Goal: Check status: Check status

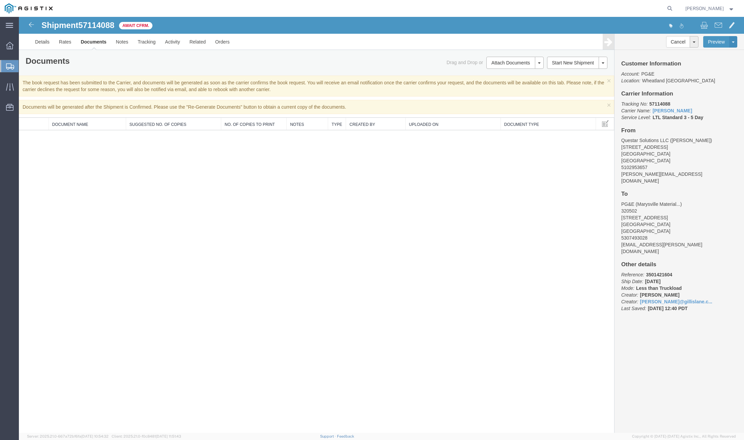
click at [24, 67] on span "Shipments" at bounding box center [21, 65] width 5 height 13
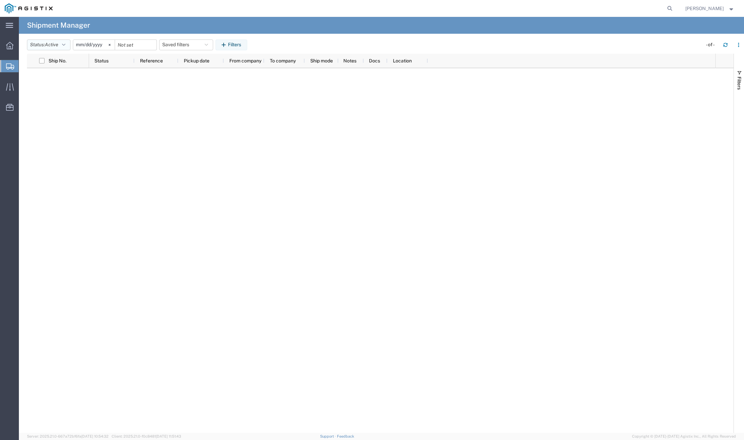
click at [47, 40] on button "Status: Active" at bounding box center [48, 44] width 43 height 11
click at [37, 83] on span "All" at bounding box center [66, 80] width 79 height 10
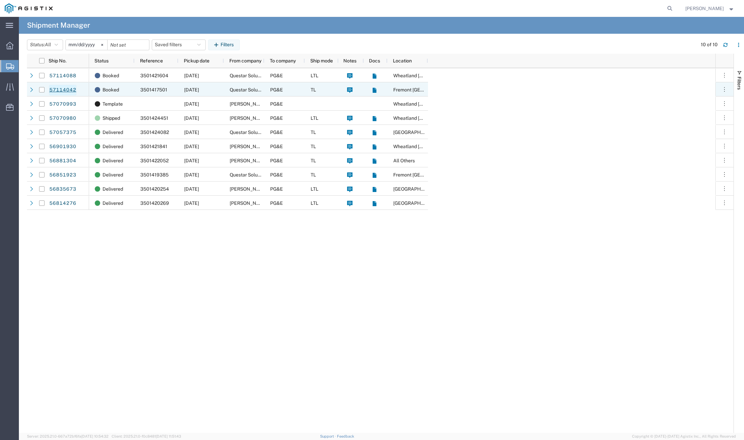
click at [66, 87] on link "57114042" at bounding box center [63, 90] width 28 height 11
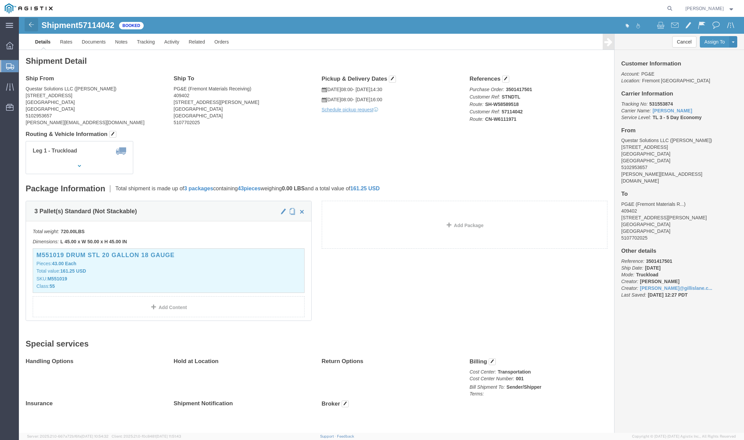
click img
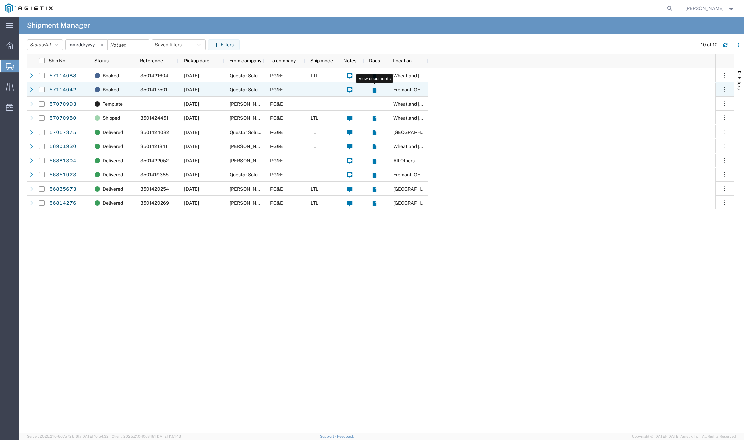
click at [376, 92] on icon at bounding box center [374, 90] width 4 height 5
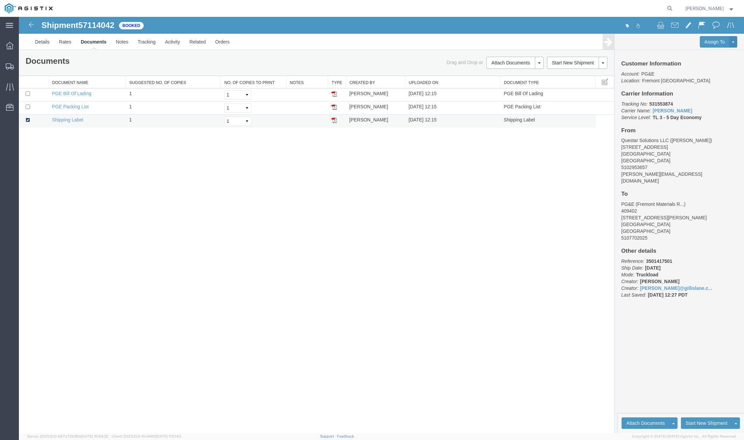
click at [27, 120] on input "checkbox" at bounding box center [28, 120] width 4 height 4
checkbox input "false"
click at [28, 95] on input "checkbox" at bounding box center [28, 93] width 4 height 4
checkbox input "true"
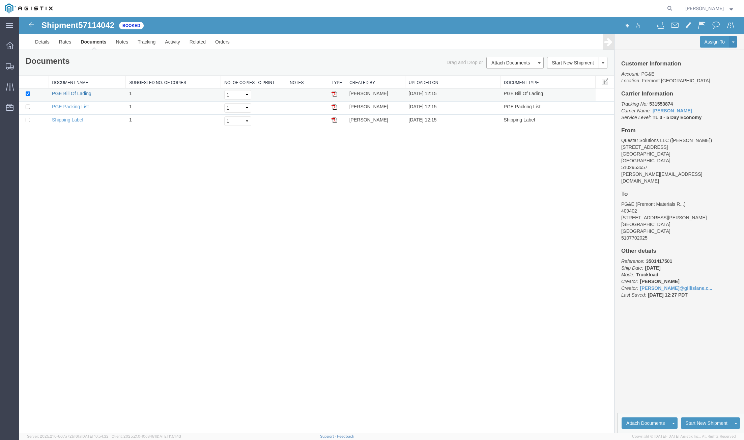
click at [61, 91] on link "PGE Bill Of Lading" at bounding box center [71, 93] width 39 height 5
